Goal: Task Accomplishment & Management: Use online tool/utility

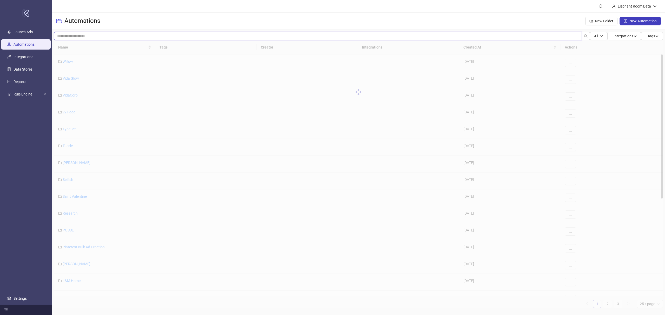
click at [85, 38] on input "search" at bounding box center [318, 36] width 528 height 8
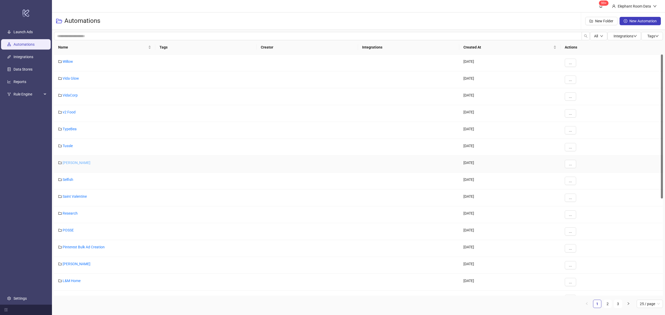
click at [74, 165] on link "[PERSON_NAME]" at bounding box center [77, 163] width 28 height 4
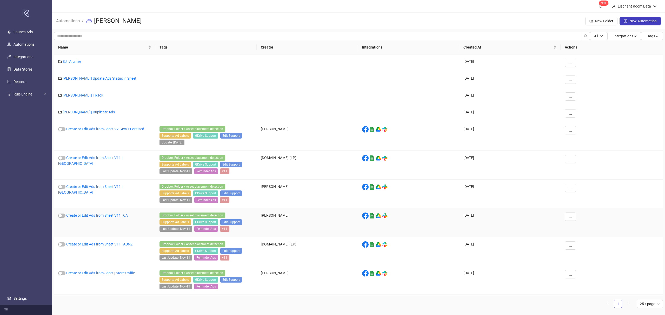
scroll to position [2, 0]
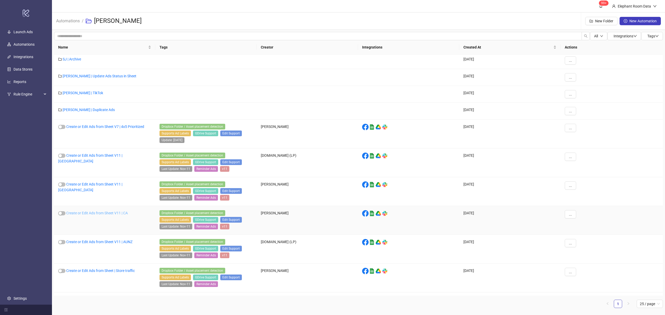
click at [120, 215] on link "Create or Edit Ads from Sheet V11 | CA" at bounding box center [97, 213] width 62 height 4
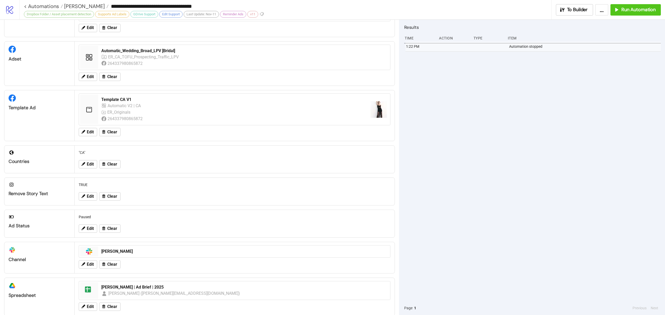
scroll to position [69, 0]
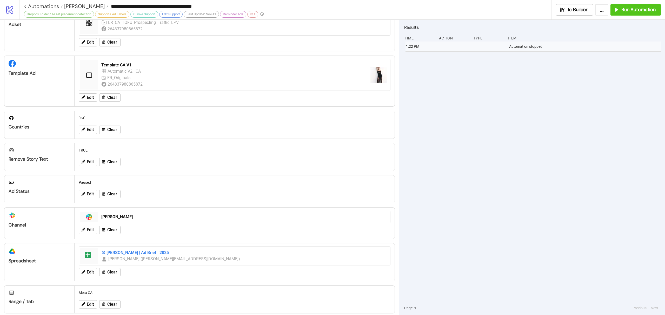
click at [131, 256] on div "[PERSON_NAME] | Ad Brief | 2025" at bounding box center [244, 253] width 286 height 6
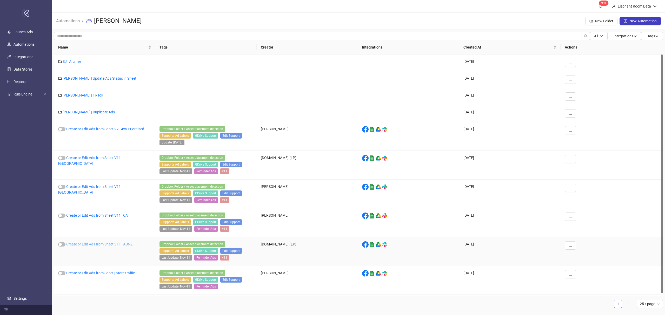
click at [107, 246] on link "Create or Edit Ads from Sheet V11 | AUNZ" at bounding box center [99, 244] width 66 height 4
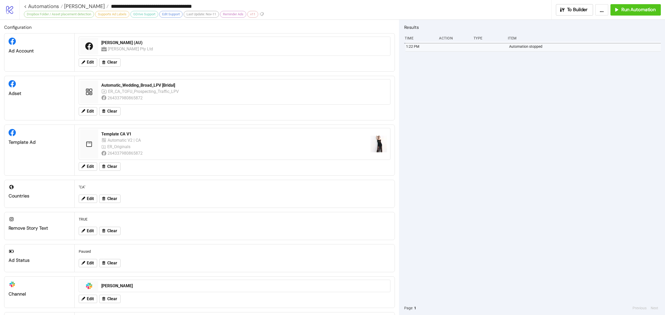
type input "**********"
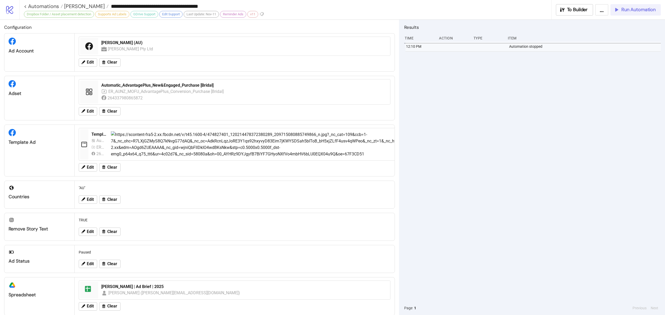
click at [641, 11] on span "Run Automation" at bounding box center [638, 10] width 34 height 6
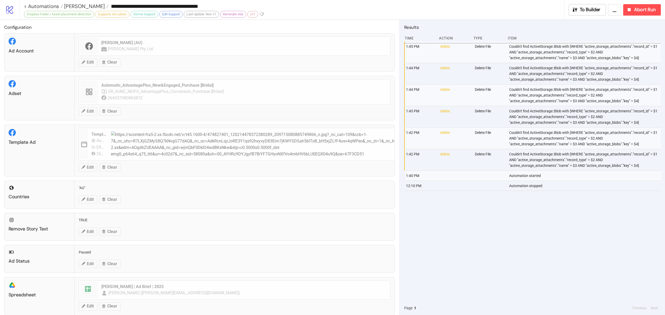
click at [541, 253] on div "1:45 PM delete Delete File Couldn't find ActiveStorage::Blob with [WHERE "activ…" at bounding box center [532, 172] width 257 height 260
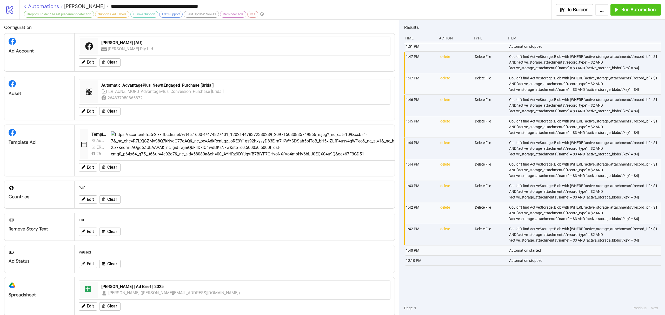
click at [48, 6] on link "< Automations" at bounding box center [43, 6] width 39 height 5
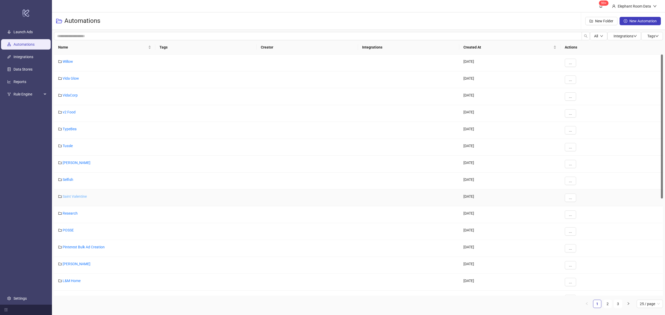
click at [82, 198] on link "Saint Valentine" at bounding box center [75, 197] width 24 height 4
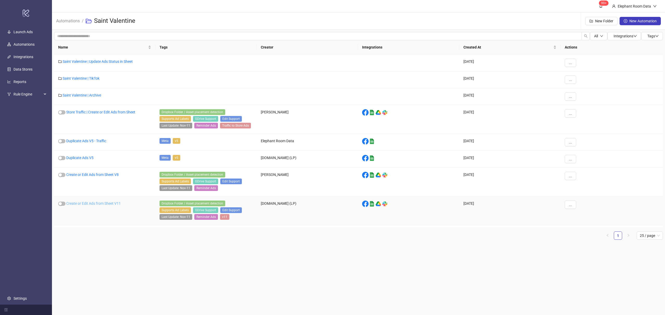
click at [97, 205] on link "Create or Edit Ads from Sheet V11" at bounding box center [93, 204] width 55 height 4
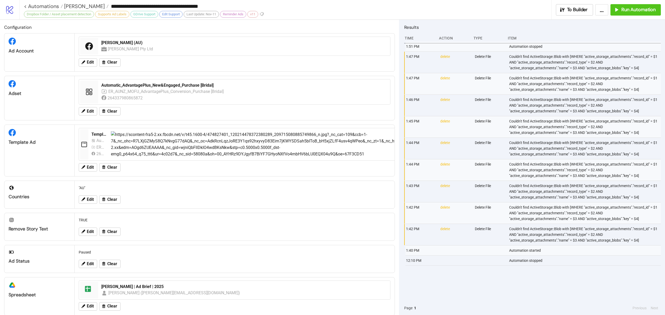
type input "**********"
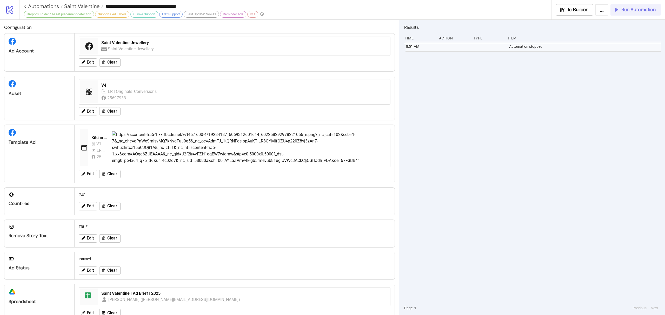
click at [637, 8] on span "Run Automation" at bounding box center [638, 10] width 34 height 6
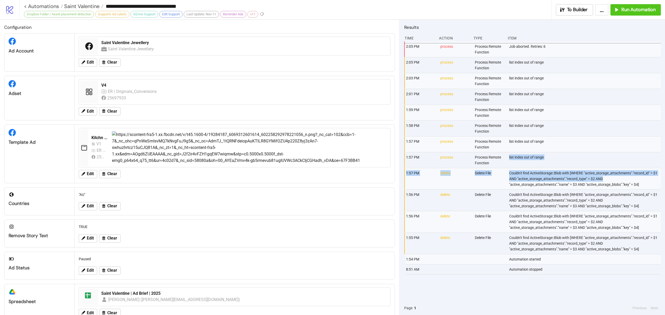
drag, startPoint x: 609, startPoint y: 179, endPoint x: 503, endPoint y: 166, distance: 106.2
click at [503, 166] on div "2:05 PM process Process Remote Function Job aborted. Retries: 6 2:05 PM process…" at bounding box center [532, 172] width 257 height 260
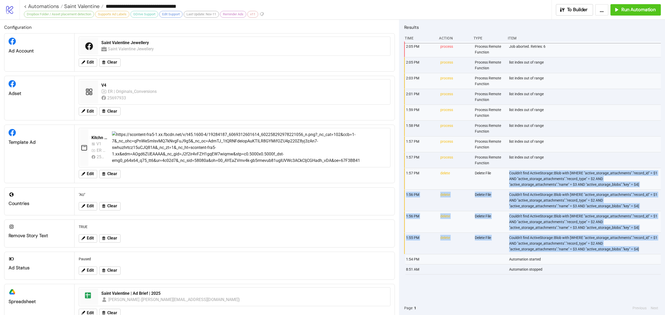
drag, startPoint x: 654, startPoint y: 252, endPoint x: 507, endPoint y: 174, distance: 166.4
click at [507, 174] on div "2:05 PM process Process Remote Function Job aborted. Retries: 6 2:05 PM process…" at bounding box center [532, 172] width 257 height 260
click at [562, 179] on div "Couldn't find ActiveStorage::Blob with [WHERE "active_storage_attachments"."rec…" at bounding box center [584, 178] width 153 height 21
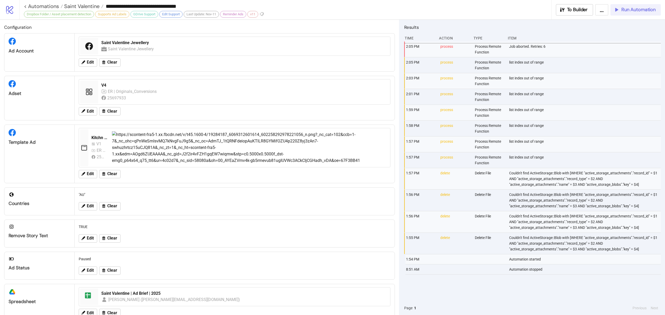
click at [631, 10] on span "Run Automation" at bounding box center [638, 10] width 34 height 6
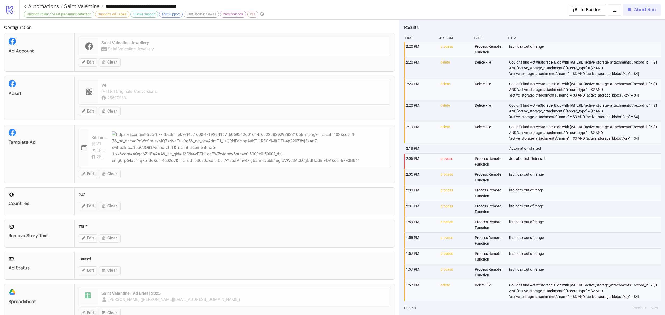
click at [637, 12] on span "Abort Run" at bounding box center [645, 10] width 22 height 6
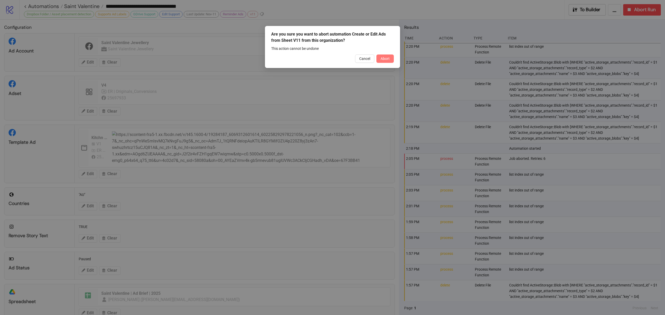
click at [380, 59] on button "Abort" at bounding box center [384, 59] width 17 height 8
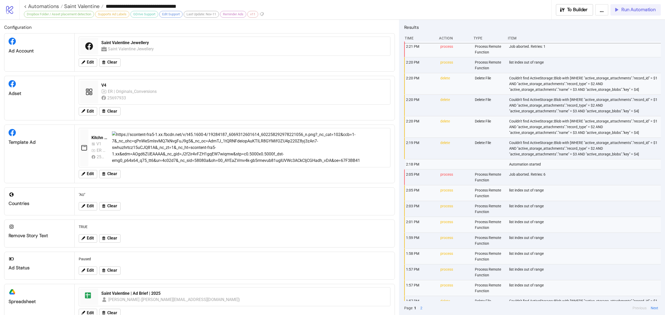
click at [631, 11] on span "Run Automation" at bounding box center [638, 10] width 34 height 6
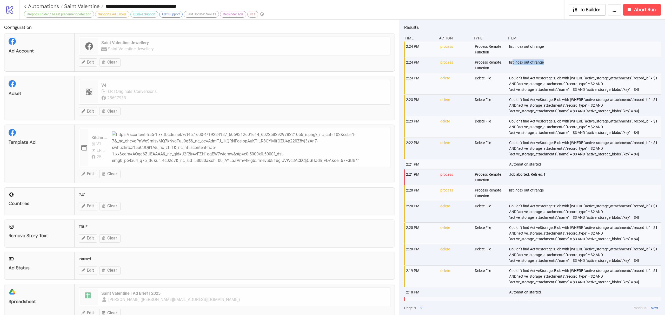
drag, startPoint x: 554, startPoint y: 65, endPoint x: 510, endPoint y: 58, distance: 44.1
click at [510, 58] on div "list index out of range" at bounding box center [584, 65] width 153 height 16
click at [547, 80] on div "Couldn't find ActiveStorage::Blob with [WHERE "active_storage_attachments"."rec…" at bounding box center [584, 83] width 153 height 21
drag, startPoint x: 558, startPoint y: 63, endPoint x: 505, endPoint y: 60, distance: 52.5
click at [505, 60] on div "2:24 PM process Process Remote Function list index out of range" at bounding box center [533, 65] width 257 height 16
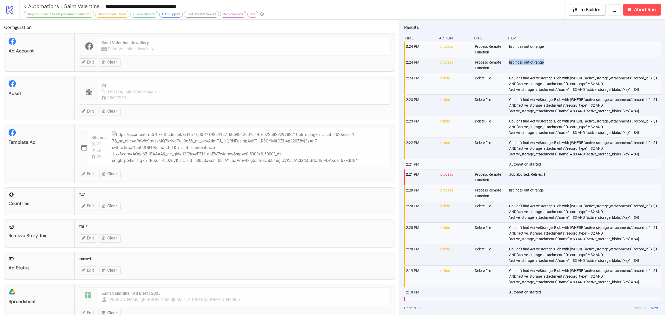
copy div "list index out of range"
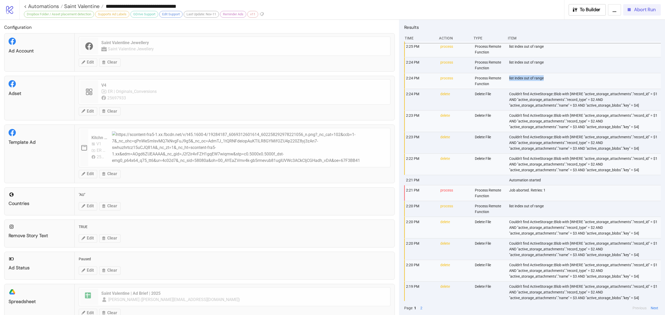
click at [642, 6] on button "Abort Run" at bounding box center [642, 9] width 38 height 11
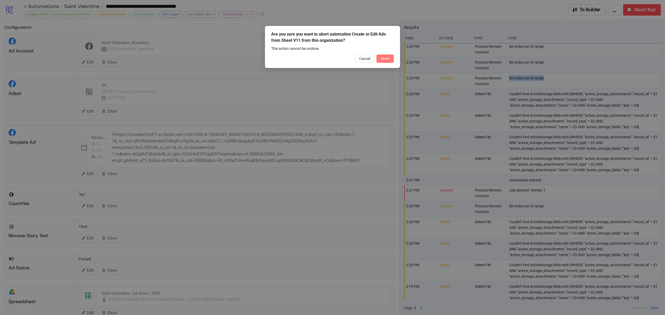
click at [386, 57] on span "Abort" at bounding box center [384, 59] width 9 height 4
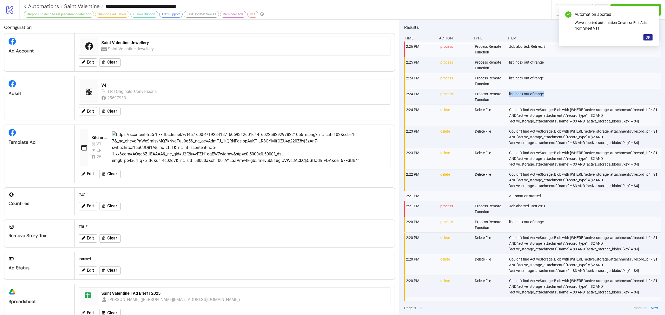
click at [646, 35] on span "OK" at bounding box center [647, 37] width 5 height 4
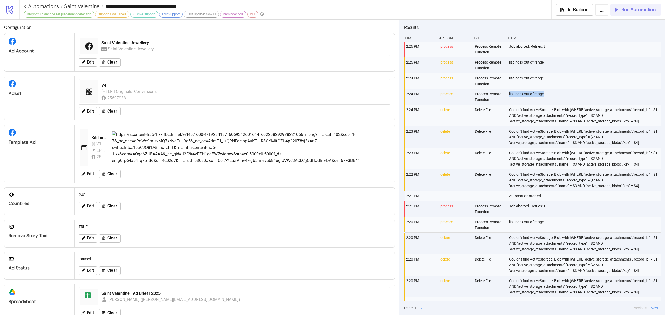
click at [646, 4] on button "Run Automation" at bounding box center [635, 9] width 50 height 11
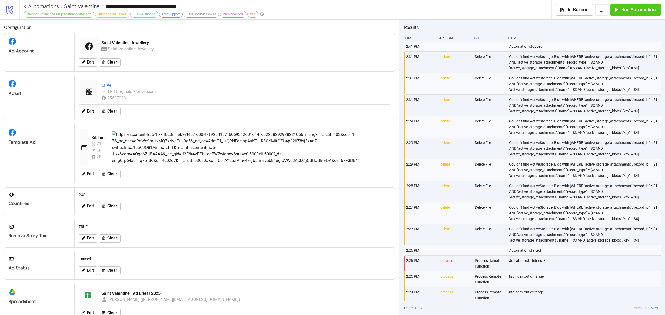
click at [107, 85] on div "V4" at bounding box center [244, 86] width 286 height 6
